Goal: Information Seeking & Learning: Find specific page/section

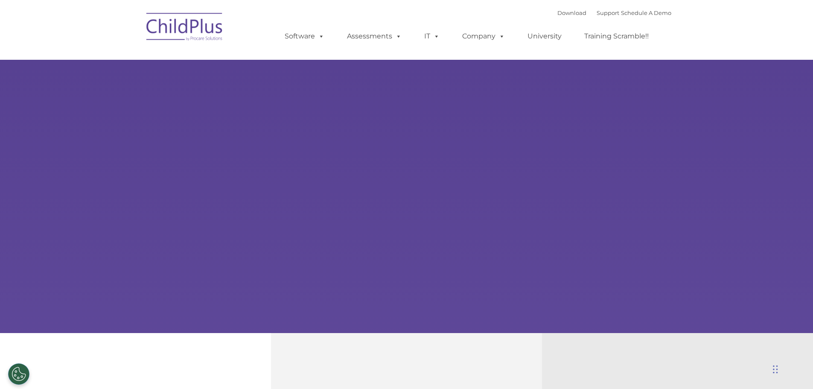
select select "MEDIUM"
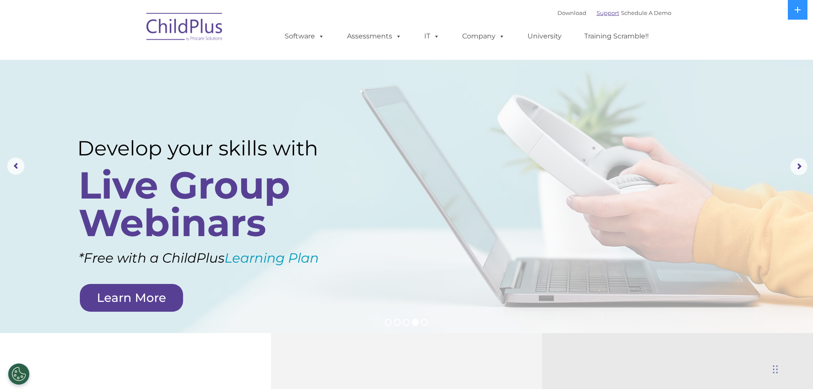
click at [598, 12] on link "Support" at bounding box center [608, 12] width 23 height 7
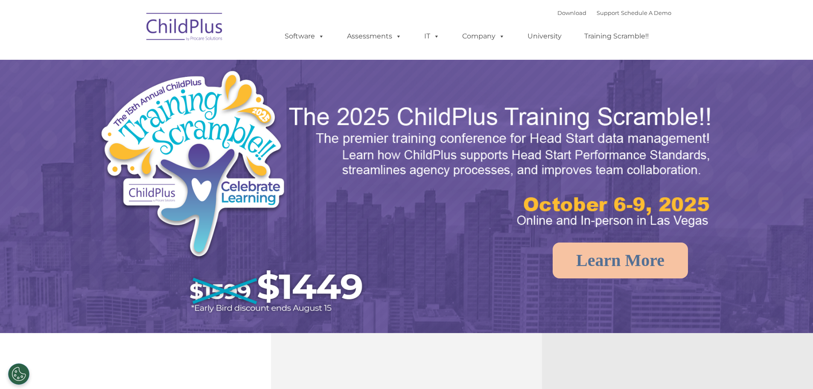
select select "MEDIUM"
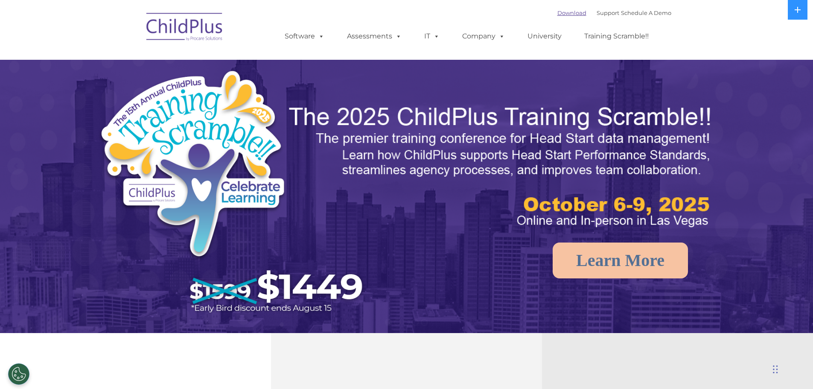
click at [557, 10] on link "Download" at bounding box center [571, 12] width 29 height 7
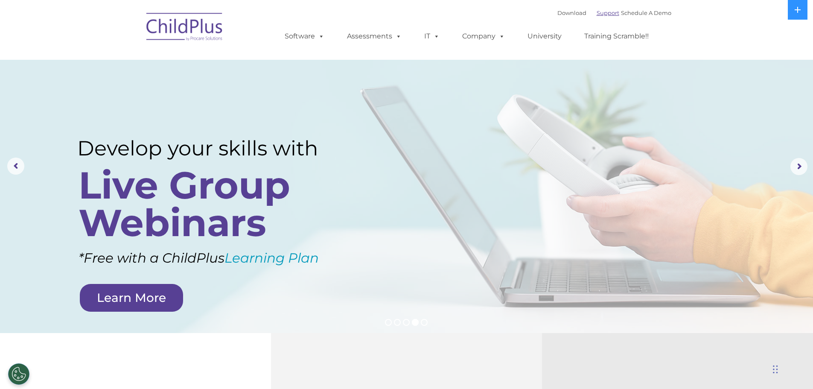
click at [597, 15] on link "Support" at bounding box center [608, 12] width 23 height 7
